Goal: Use online tool/utility: Utilize a website feature to perform a specific function

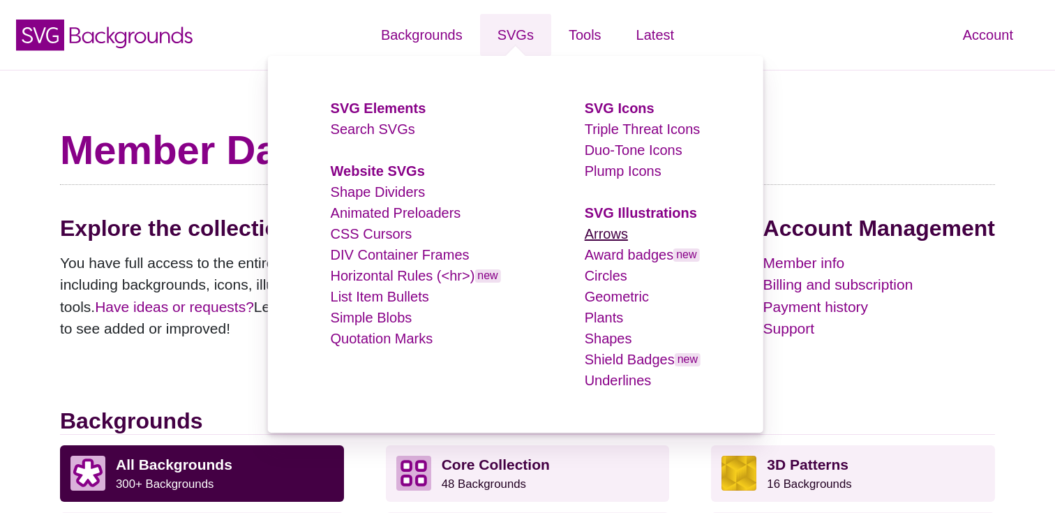
click at [609, 237] on link "Arrows" at bounding box center [606, 233] width 43 height 15
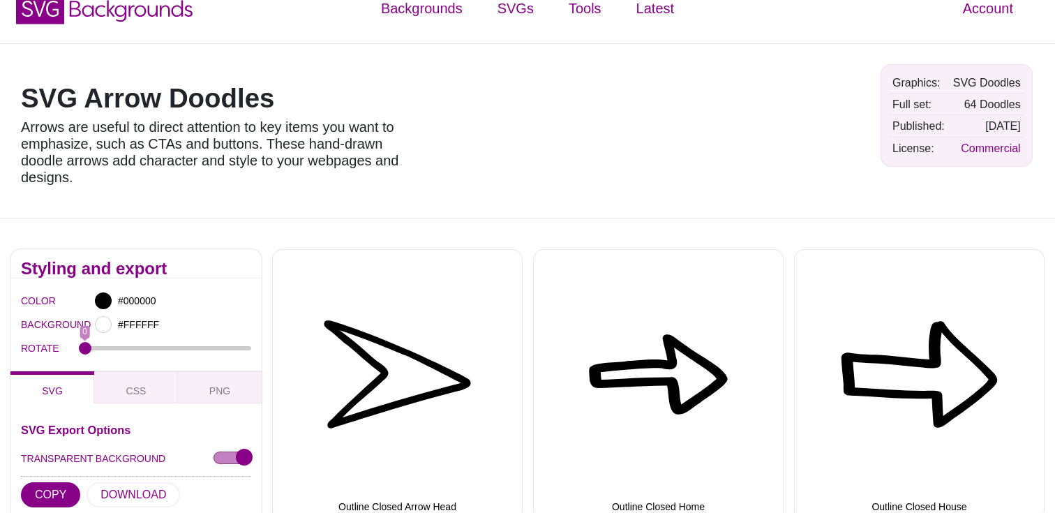
scroll to position [6, 0]
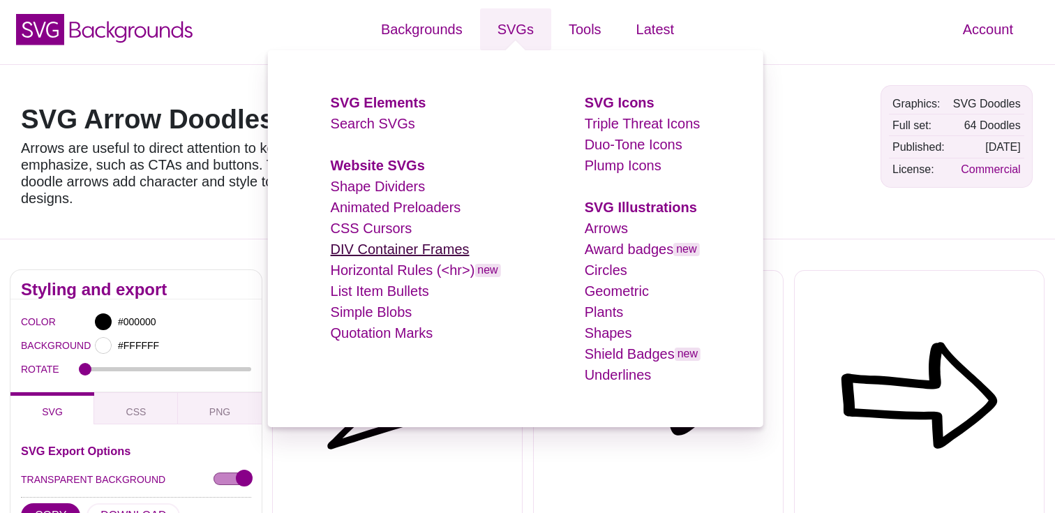
click at [404, 242] on link "DIV Container Frames" at bounding box center [400, 249] width 139 height 15
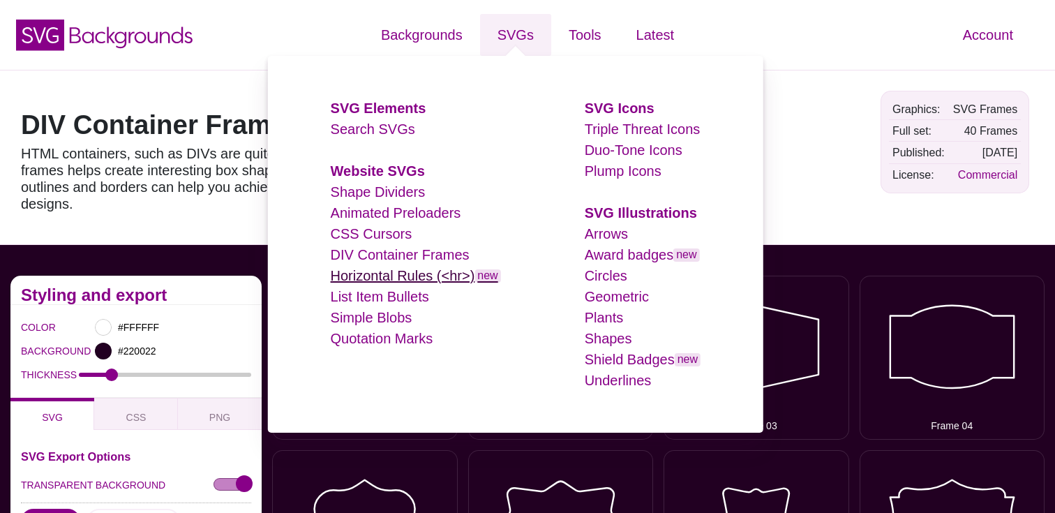
click at [422, 276] on link "Horizontal Rules (<hr>) new" at bounding box center [416, 275] width 170 height 15
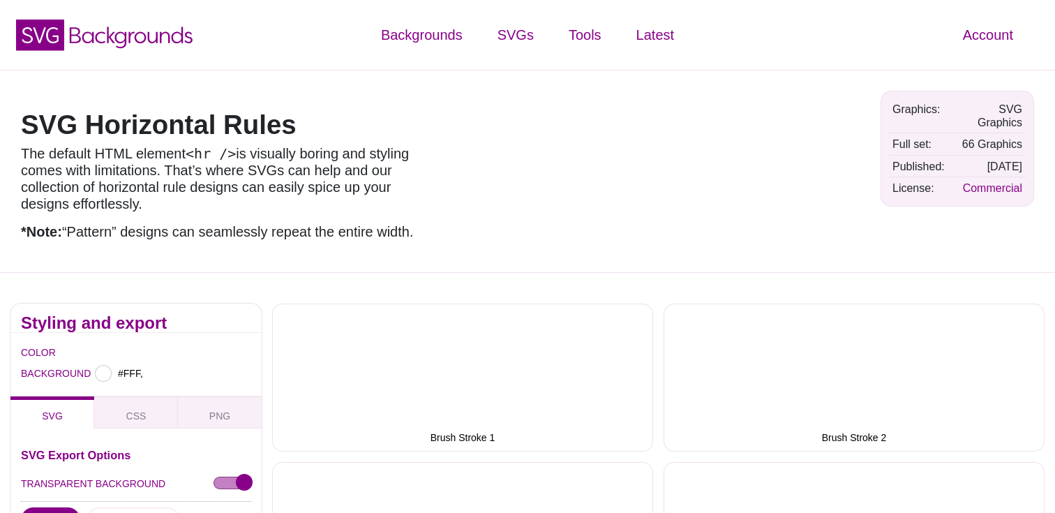
type input "#FFFFFF"
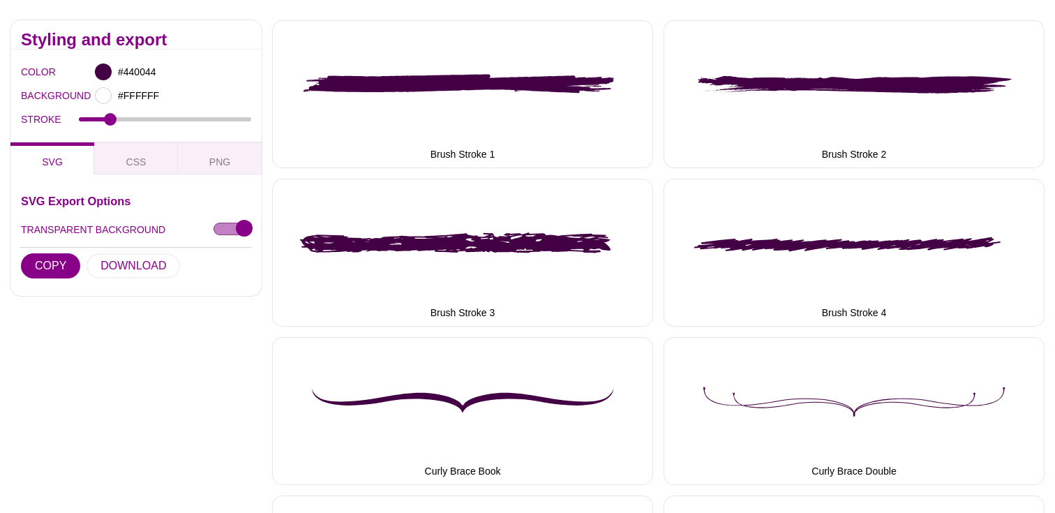
scroll to position [117, 0]
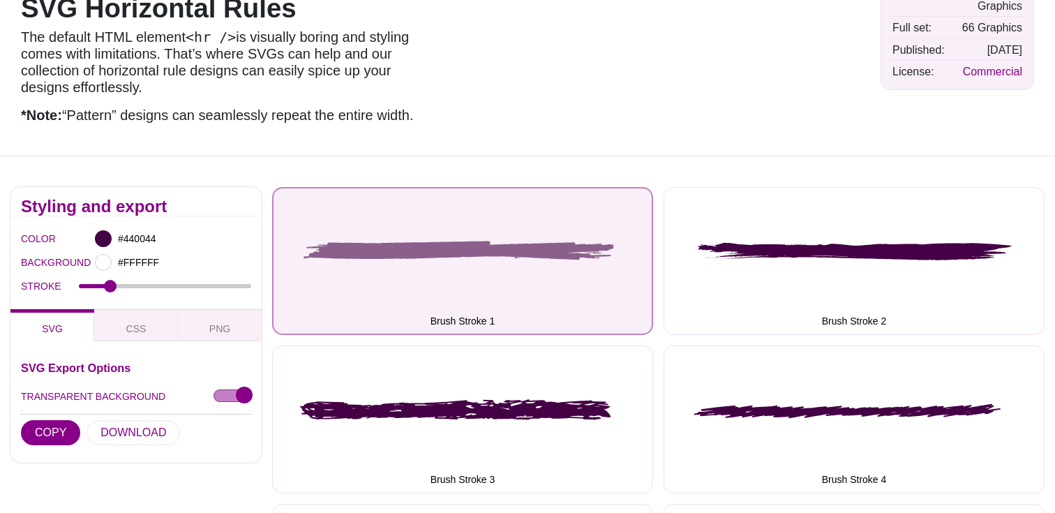
click at [526, 278] on button "Brush Stroke 1" at bounding box center [462, 261] width 381 height 148
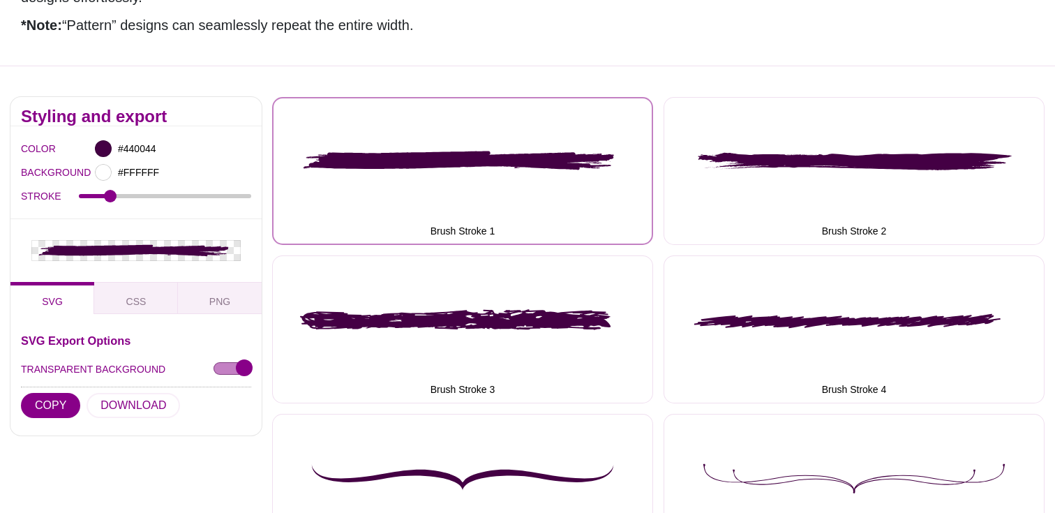
scroll to position [209, 0]
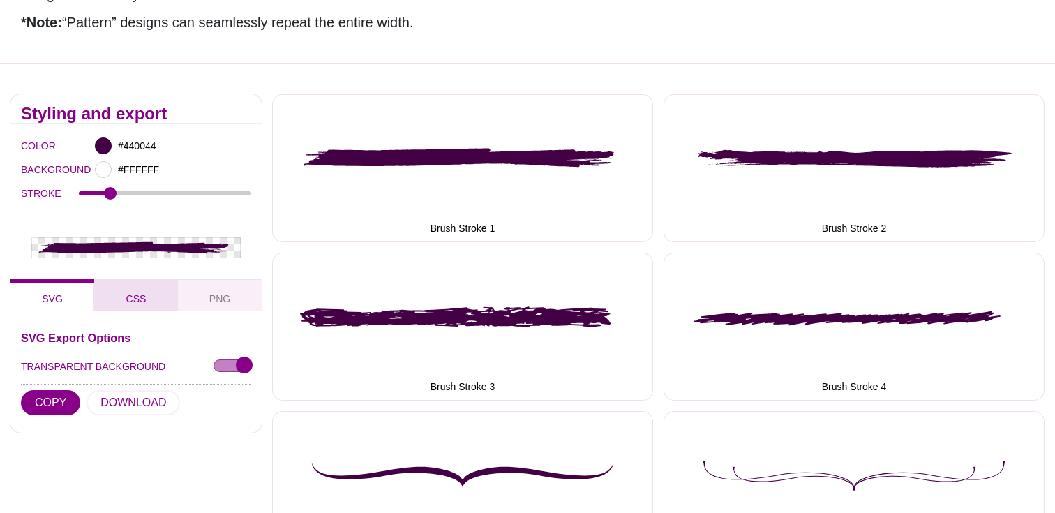
click at [144, 298] on span "CSS" at bounding box center [136, 298] width 31 height 15
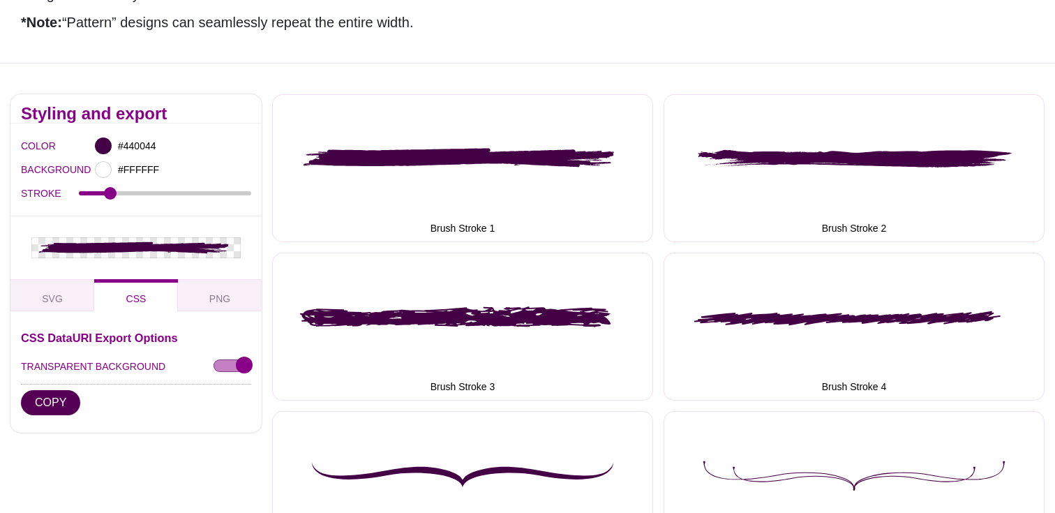
click at [57, 406] on button "COPY" at bounding box center [50, 402] width 59 height 25
click at [58, 406] on button "COPY" at bounding box center [50, 402] width 59 height 25
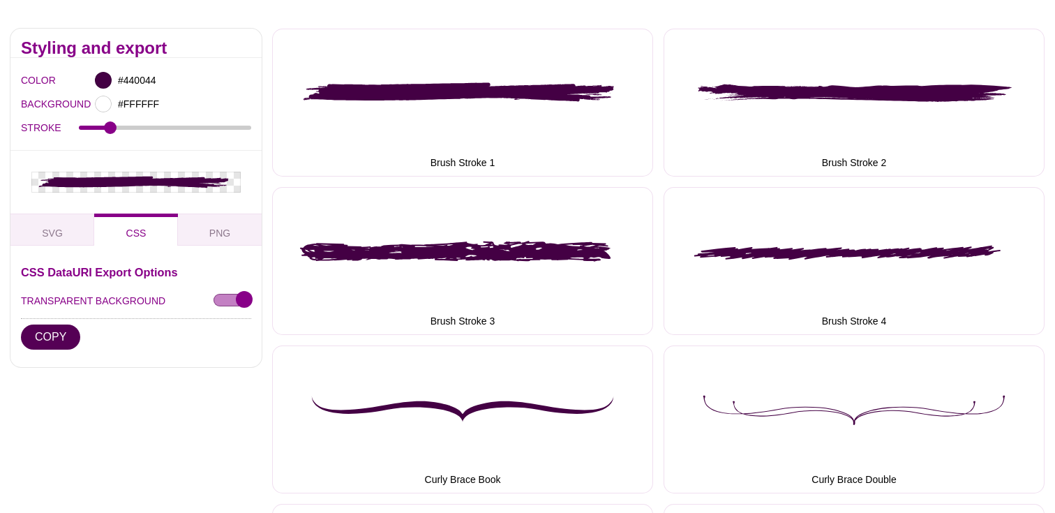
scroll to position [232, 0]
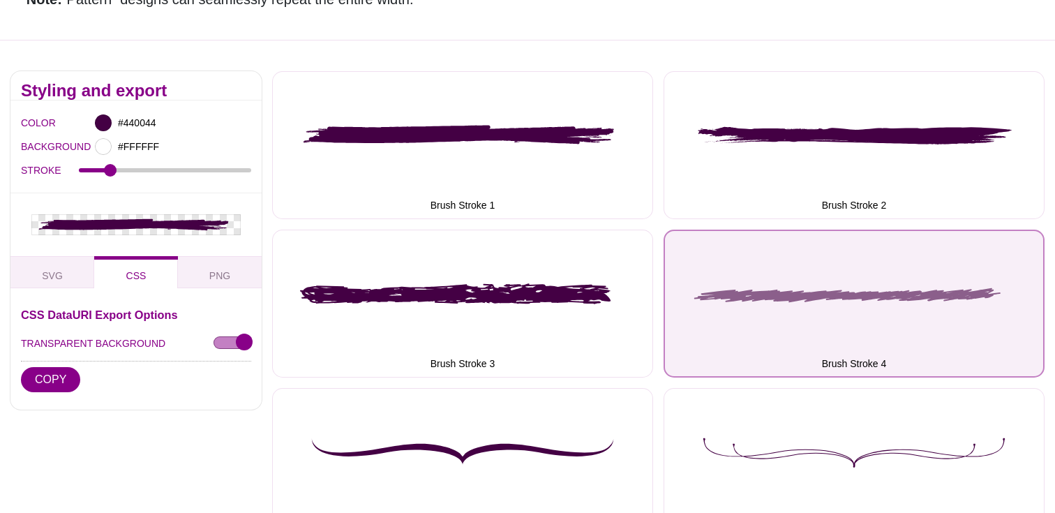
click at [818, 297] on button "Brush Stroke 4" at bounding box center [854, 304] width 381 height 148
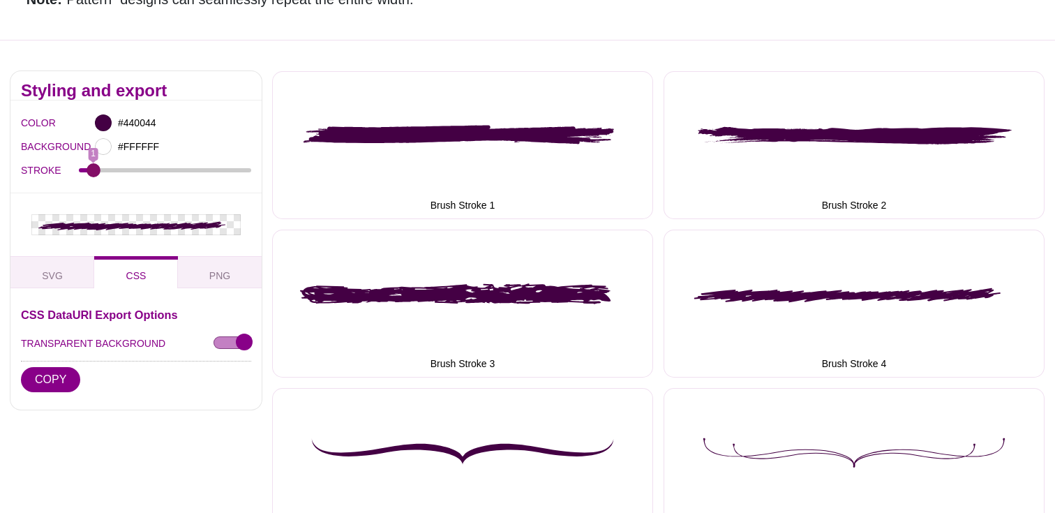
drag, startPoint x: 109, startPoint y: 172, endPoint x: 94, endPoint y: 172, distance: 15.4
type input "1"
click at [94, 172] on input "STROKE" at bounding box center [165, 171] width 173 height 6
